Goal: Transaction & Acquisition: Purchase product/service

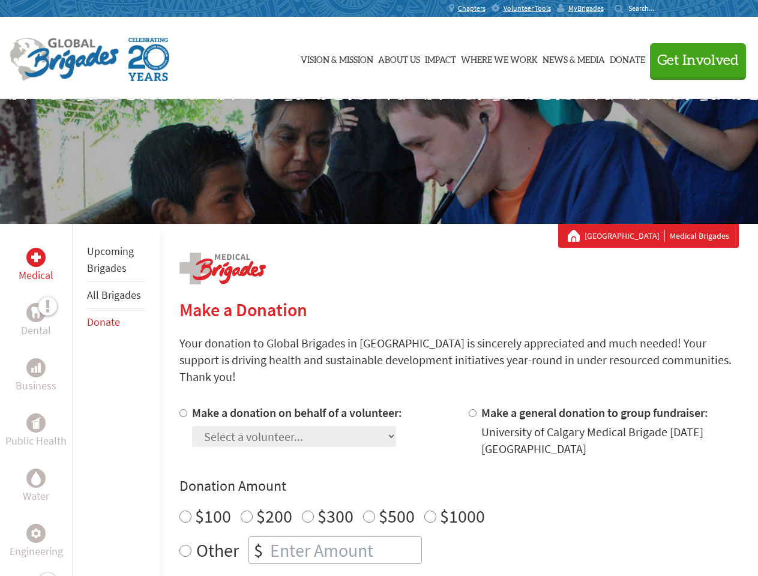
click at [663, 8] on div "Search for:" at bounding box center [639, 9] width 48 height 10
click at [693, 60] on span "Get Involved" at bounding box center [698, 60] width 82 height 14
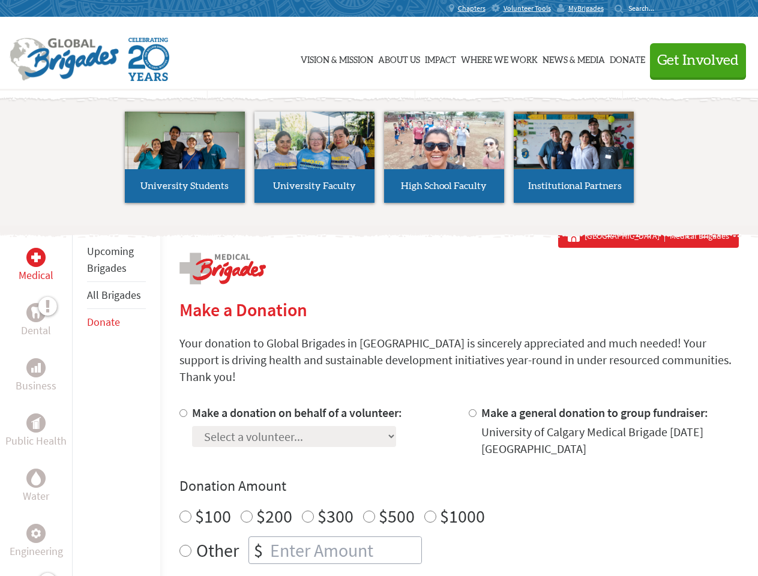
click at [379, 161] on li "High School Faculty" at bounding box center [444, 157] width 130 height 110
click at [79, 400] on div "Upcoming Brigades All Brigades Donate" at bounding box center [116, 512] width 88 height 576
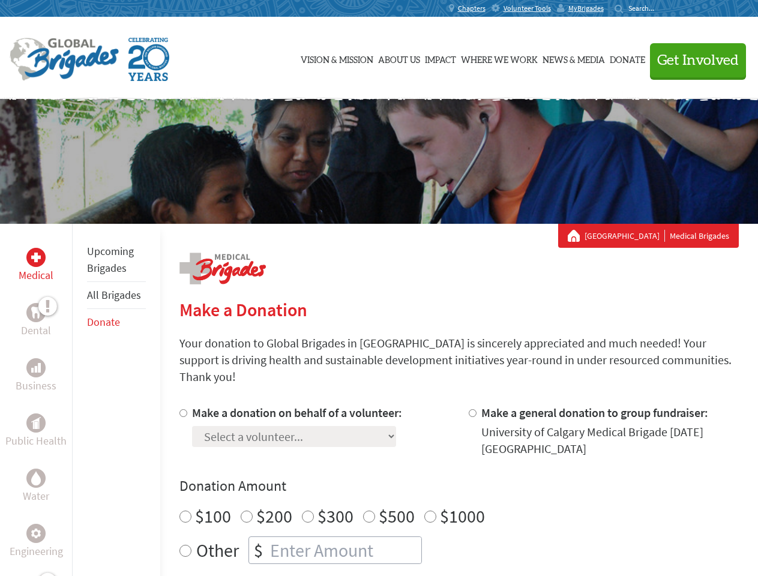
click at [459, 482] on div "Donation Amount $100 $200 $300 $500 $1000 Other $" at bounding box center [458, 521] width 559 height 88
click at [182, 409] on input "Make a donation on behalf of a volunteer:" at bounding box center [183, 413] width 8 height 8
radio input "true"
click at [472, 409] on input "Make a general donation to group fundraiser:" at bounding box center [473, 413] width 8 height 8
radio input "true"
